Goal: Communication & Community: Answer question/provide support

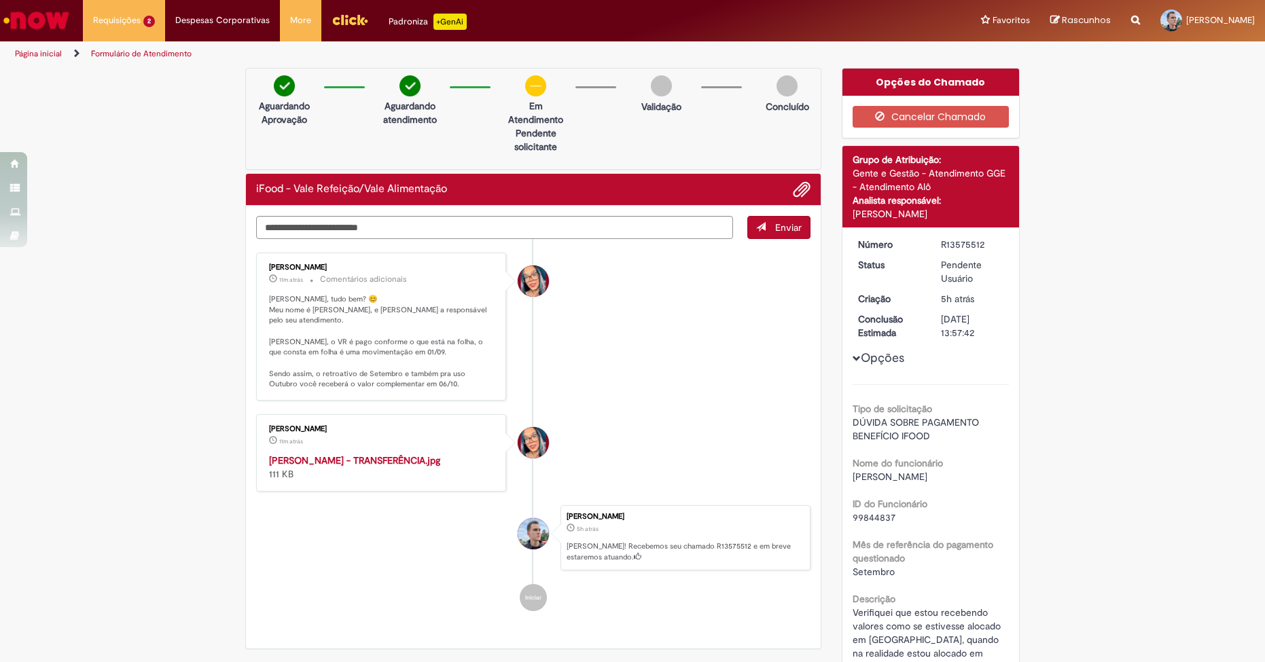
scroll to position [102, 0]
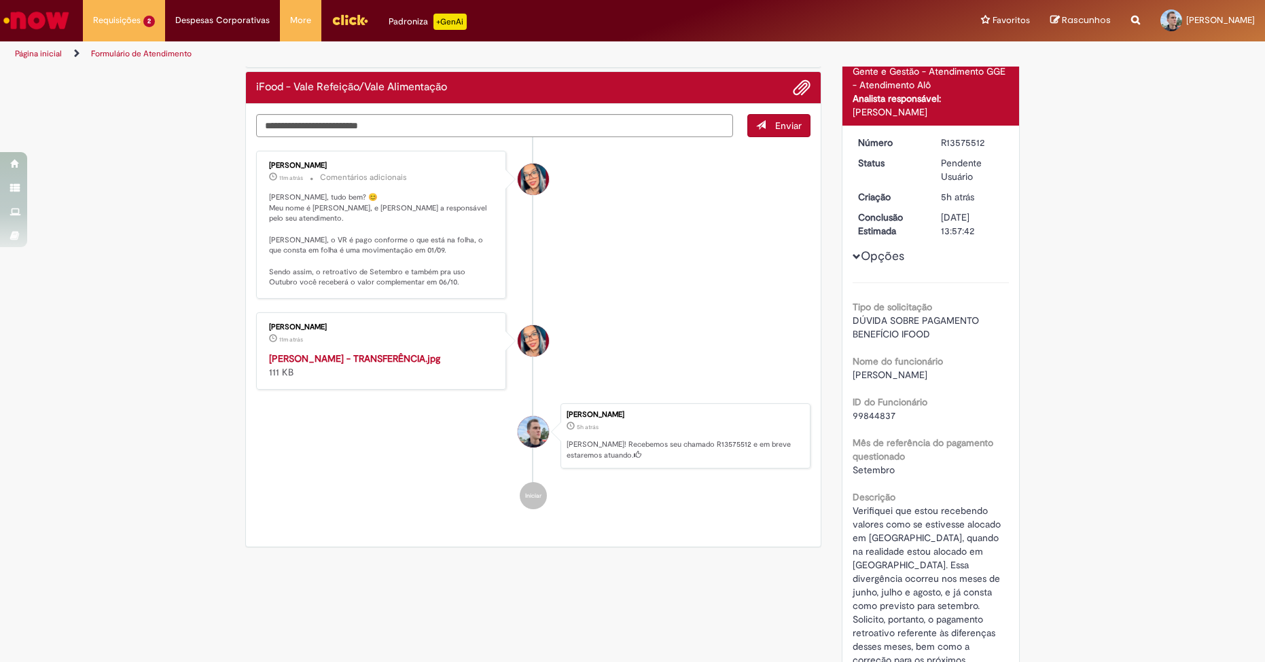
click at [335, 352] on img "Histórico de tíquete" at bounding box center [382, 352] width 226 height 0
click at [577, 245] on li "[PERSON_NAME] 11m atrás 11 minutos atrás Comentários adicionais Olá [PERSON_NAM…" at bounding box center [533, 225] width 554 height 148
click at [576, 244] on li "[PERSON_NAME] 11m atrás 11 minutos atrás Comentários adicionais Olá [PERSON_NAM…" at bounding box center [533, 225] width 554 height 148
click at [575, 244] on li "[PERSON_NAME] 11m atrás 11 minutos atrás Comentários adicionais Olá [PERSON_NAM…" at bounding box center [533, 225] width 554 height 148
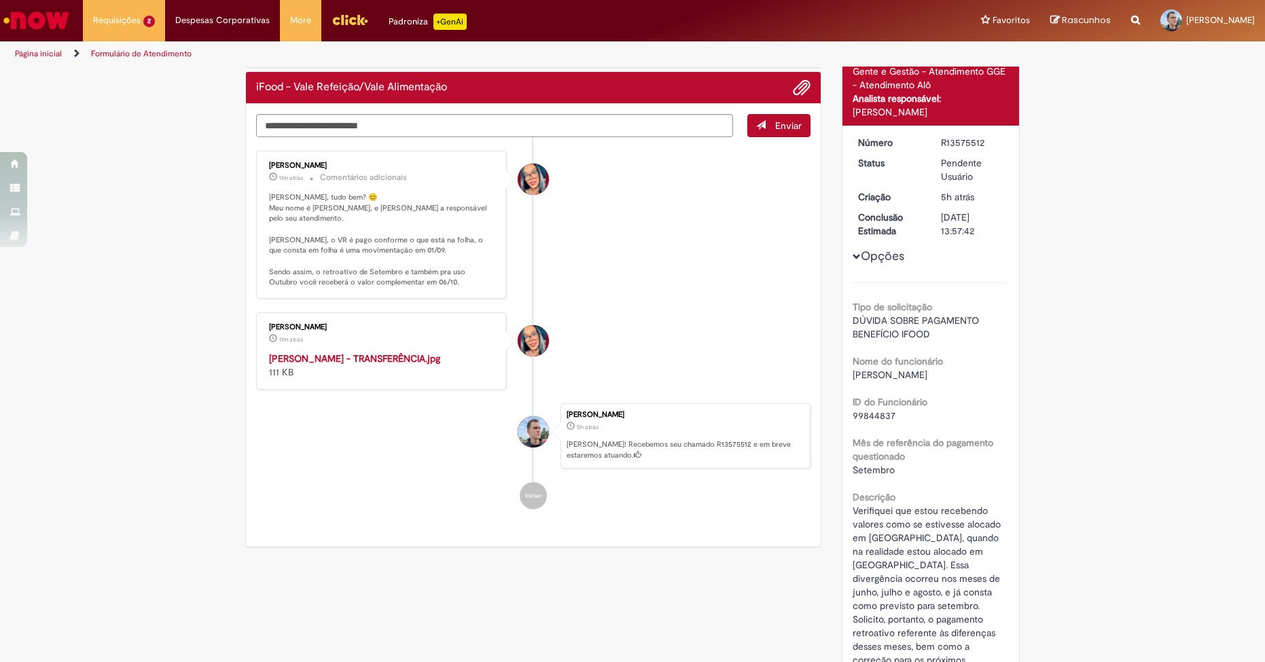
click at [575, 244] on li "[PERSON_NAME] 11m atrás 11 minutos atrás Comentários adicionais Olá [PERSON_NAM…" at bounding box center [533, 225] width 554 height 148
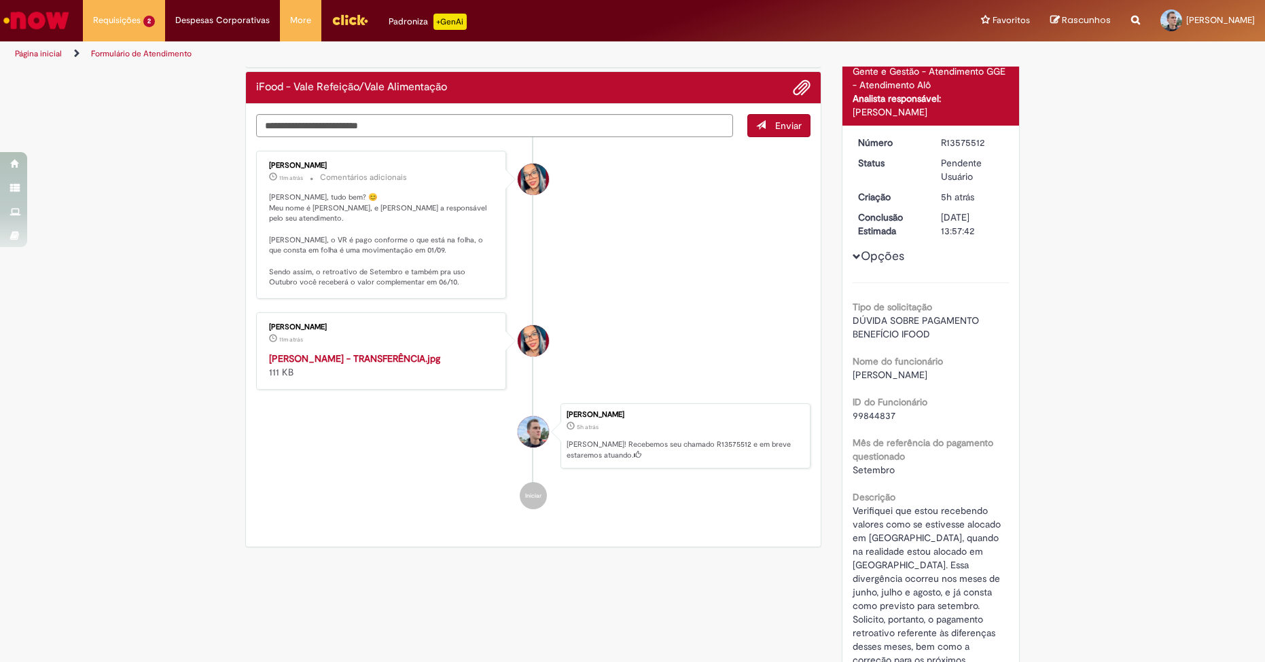
click at [575, 244] on li "[PERSON_NAME] 11m atrás 11 minutos atrás Comentários adicionais Olá [PERSON_NAM…" at bounding box center [533, 225] width 554 height 148
click at [567, 124] on textarea "Digite sua mensagem aqui..." at bounding box center [494, 125] width 477 height 23
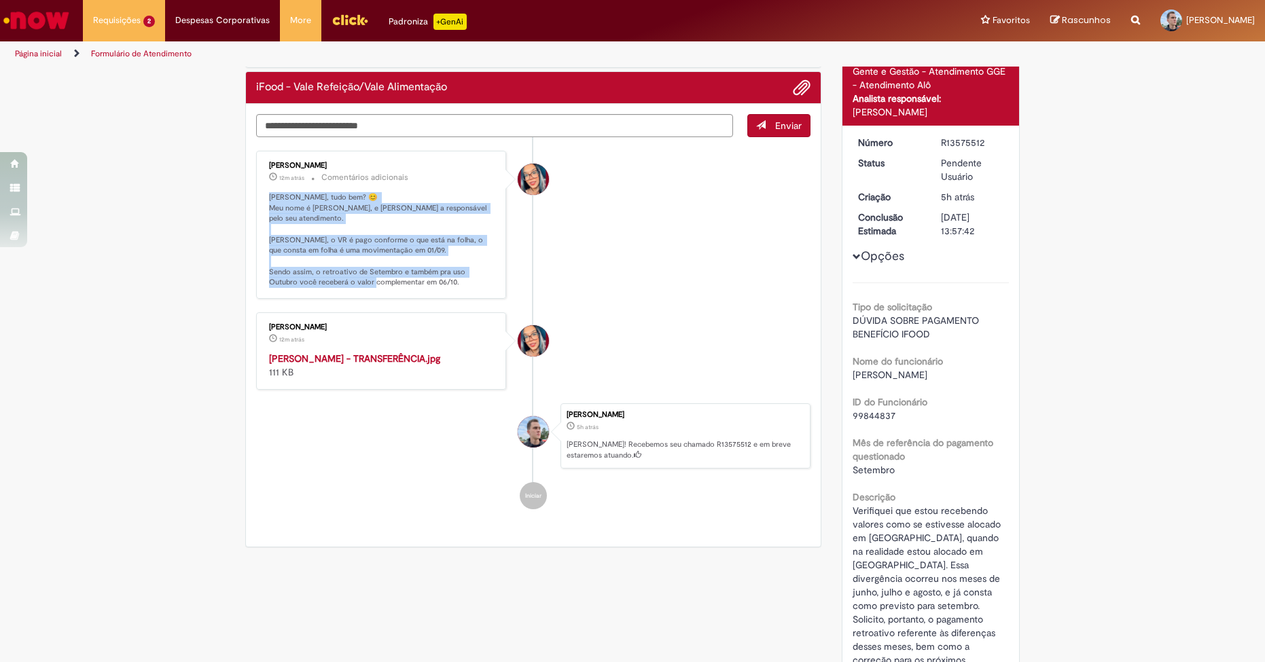
drag, startPoint x: 272, startPoint y: 199, endPoint x: 448, endPoint y: 280, distance: 193.7
click at [448, 280] on div "[PERSON_NAME] 12m atrás 12 minutos atrás Comentários adicionais Olá [PERSON_NAM…" at bounding box center [381, 225] width 250 height 148
copy p "[PERSON_NAME], tudo bem? 😊 Meu nome é [PERSON_NAME], e [PERSON_NAME] a responsá…"
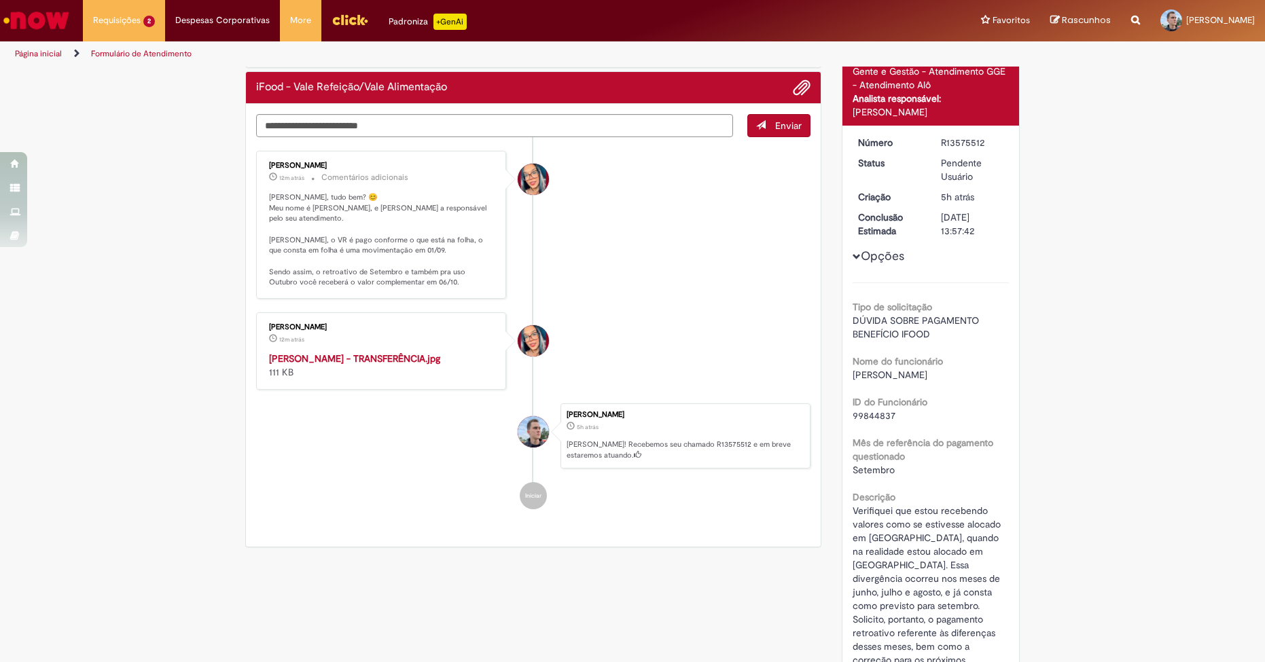
click at [237, 212] on div "Verificar Código de Barras Aguardando Aprovação Aguardando atendimento Em Atend…" at bounding box center [533, 260] width 597 height 588
click at [446, 213] on p "[PERSON_NAME], tudo bem? 😊 Meu nome é [PERSON_NAME], e [PERSON_NAME] a responsá…" at bounding box center [382, 240] width 226 height 96
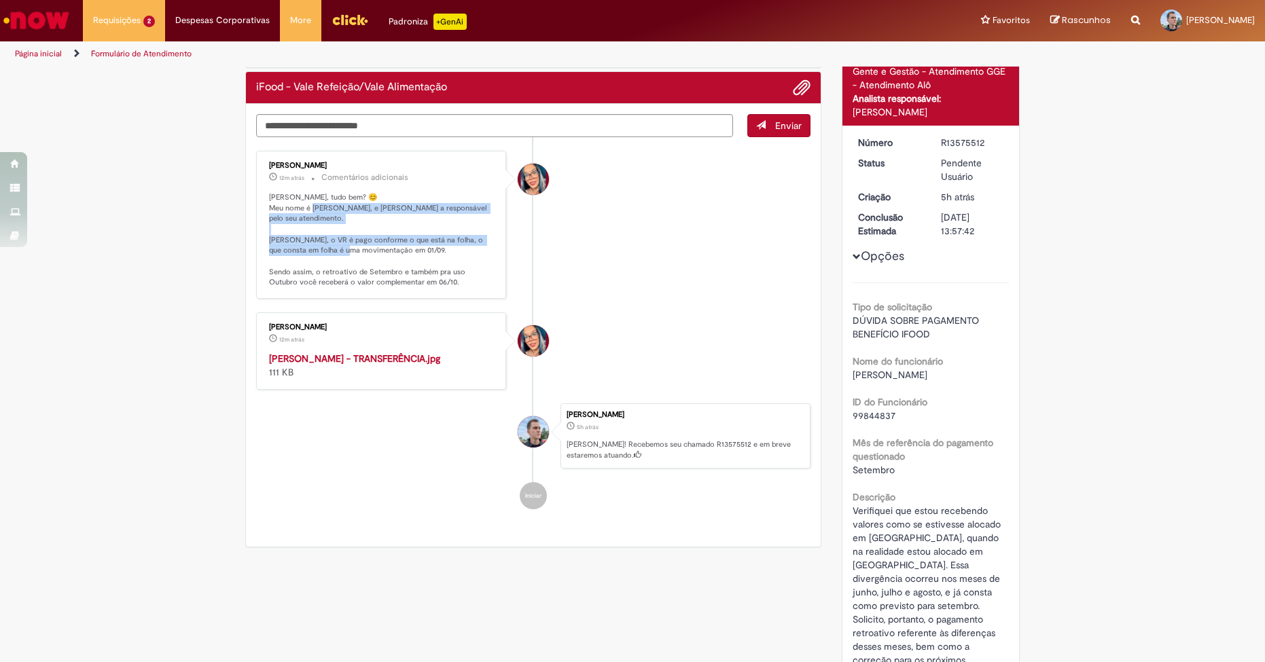
drag, startPoint x: 318, startPoint y: 209, endPoint x: 453, endPoint y: 251, distance: 140.8
click at [414, 242] on p "[PERSON_NAME], tudo bem? 😊 Meu nome é [PERSON_NAME], e [PERSON_NAME] a responsá…" at bounding box center [382, 240] width 226 height 96
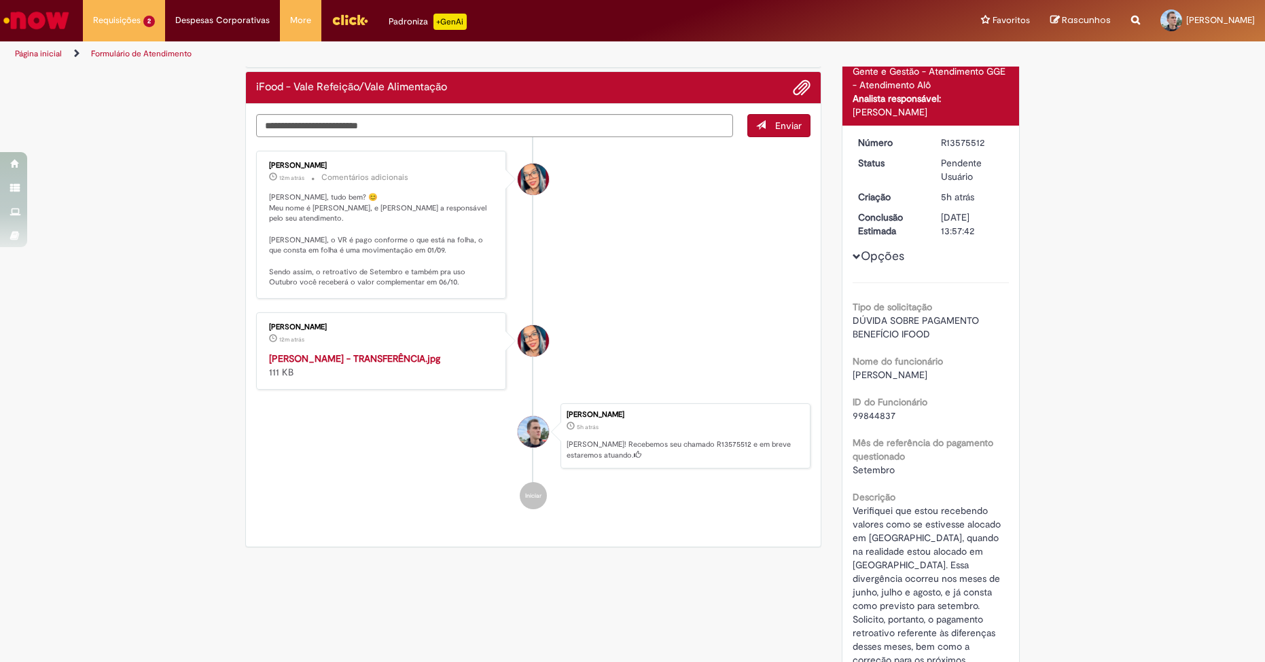
click at [453, 251] on p "[PERSON_NAME], tudo bem? 😊 Meu nome é [PERSON_NAME], e [PERSON_NAME] a responsá…" at bounding box center [382, 240] width 226 height 96
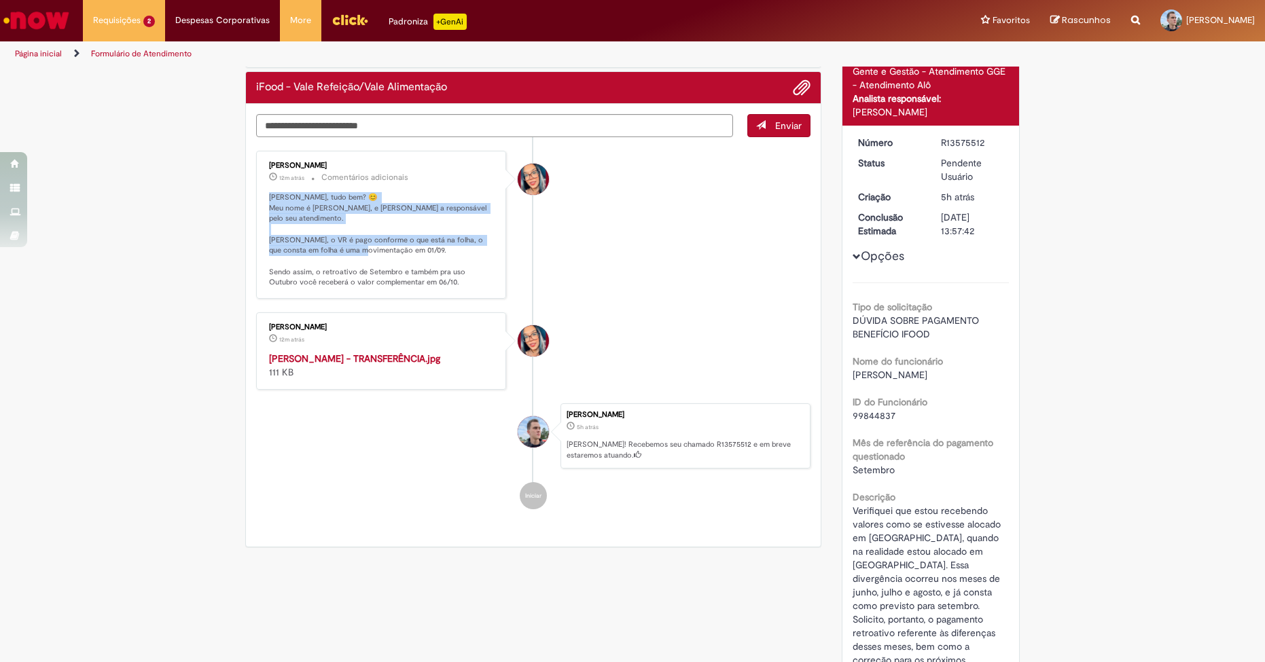
drag, startPoint x: 300, startPoint y: 212, endPoint x: 446, endPoint y: 253, distance: 151.7
click at [446, 253] on p "[PERSON_NAME], tudo bem? 😊 Meu nome é [PERSON_NAME], e [PERSON_NAME] a responsá…" at bounding box center [382, 240] width 226 height 96
click at [447, 253] on p "[PERSON_NAME], tudo bem? 😊 Meu nome é [PERSON_NAME], e [PERSON_NAME] a responsá…" at bounding box center [382, 240] width 226 height 96
drag, startPoint x: 427, startPoint y: 264, endPoint x: 302, endPoint y: 214, distance: 135.1
click at [260, 194] on div "[PERSON_NAME] 12m atrás 12 minutos atrás Comentários adicionais Olá [PERSON_NAM…" at bounding box center [381, 225] width 242 height 140
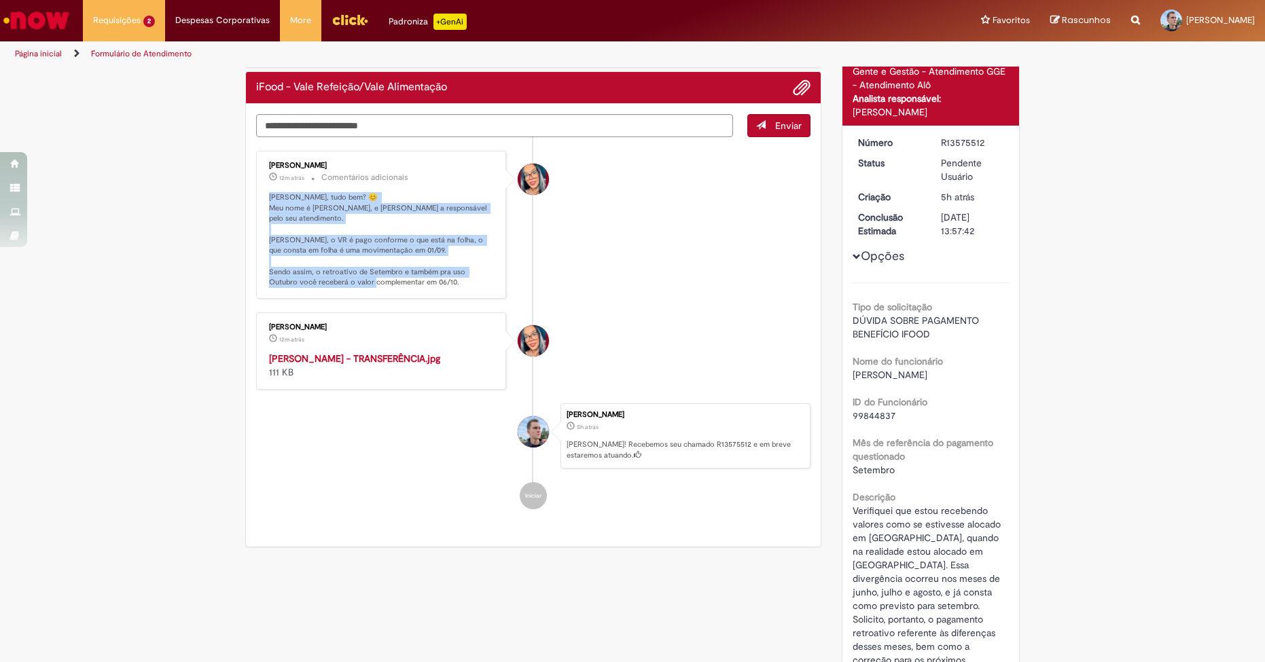
click at [349, 232] on p "[PERSON_NAME], tudo bem? 😊 Meu nome é [PERSON_NAME], e [PERSON_NAME] a responsá…" at bounding box center [382, 240] width 226 height 96
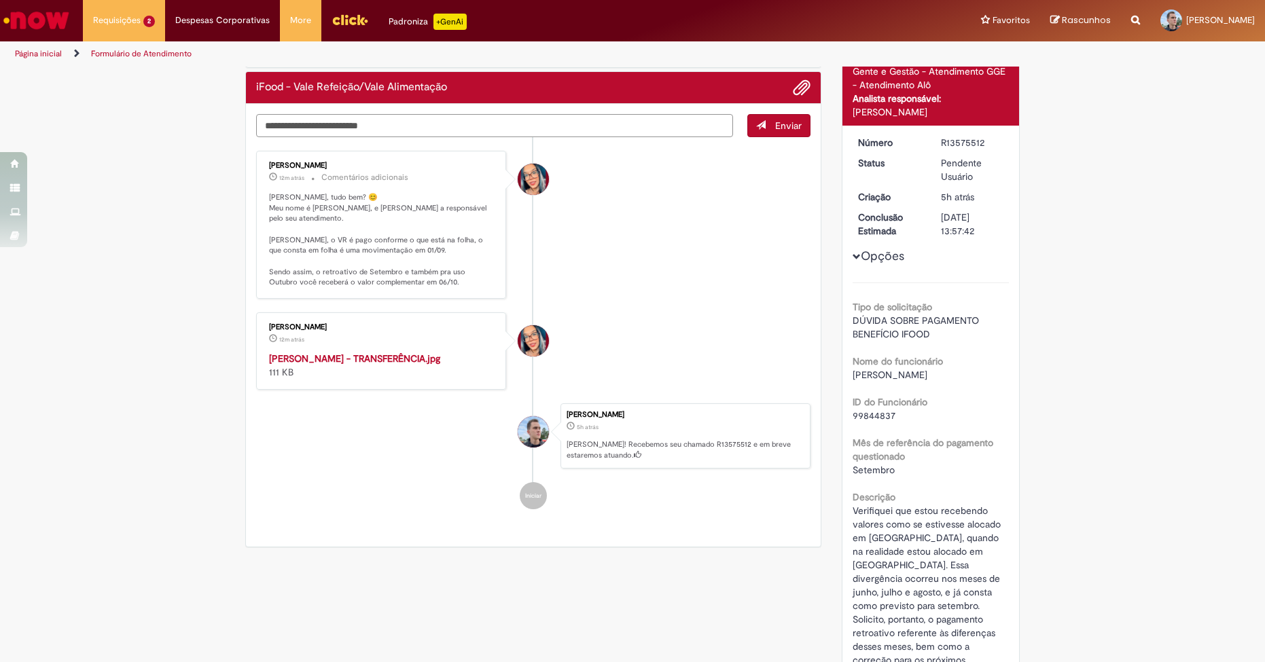
click at [522, 128] on textarea "Digite sua mensagem aqui..." at bounding box center [494, 125] width 477 height 23
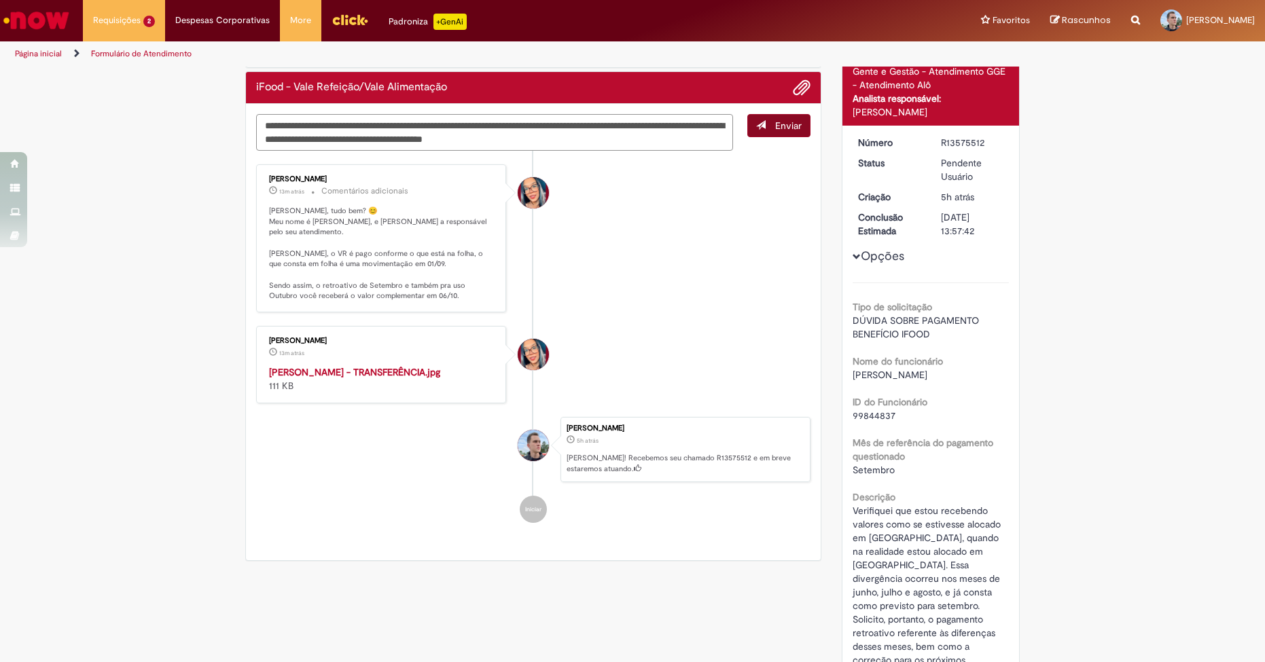
type textarea "**********"
click at [792, 118] on button "Enviar" at bounding box center [778, 125] width 63 height 23
